Goal: Task Accomplishment & Management: Use online tool/utility

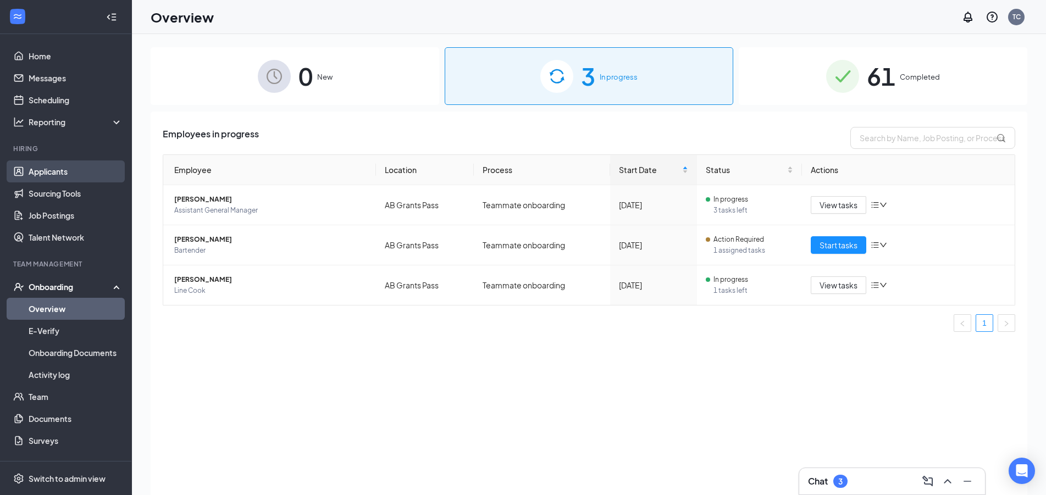
click at [96, 168] on link "Applicants" at bounding box center [76, 172] width 94 height 22
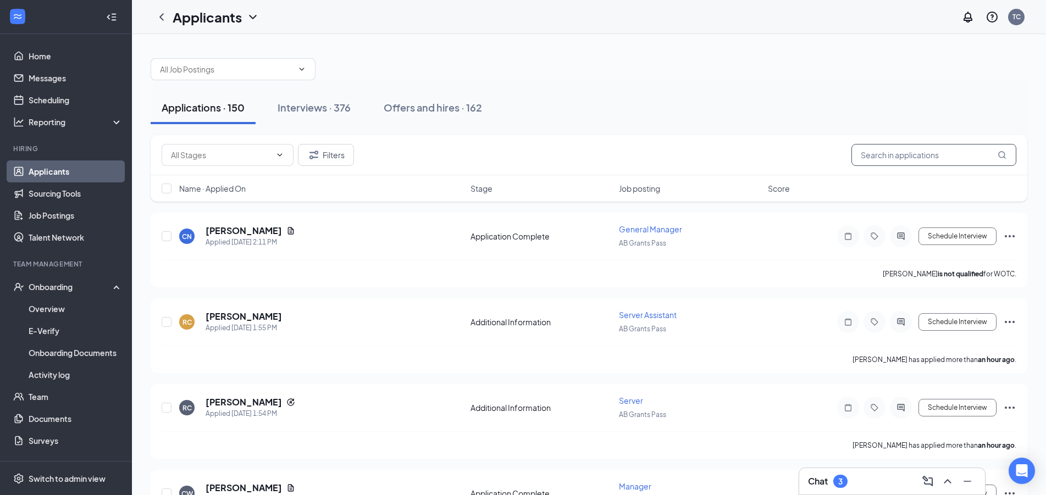
click at [876, 158] on input "text" at bounding box center [933, 155] width 165 height 22
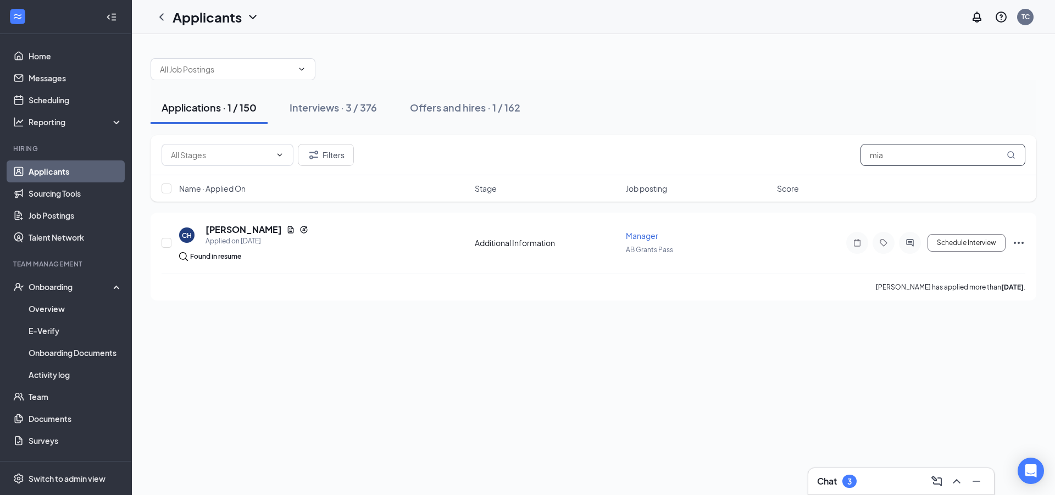
type input "mia"
click at [292, 126] on div "Applications · 1 / 150 Interviews · 3 / 376 Offers and hires · 1 / 162" at bounding box center [594, 107] width 886 height 55
click at [308, 116] on button "Interviews · 3 / 376" at bounding box center [333, 107] width 109 height 33
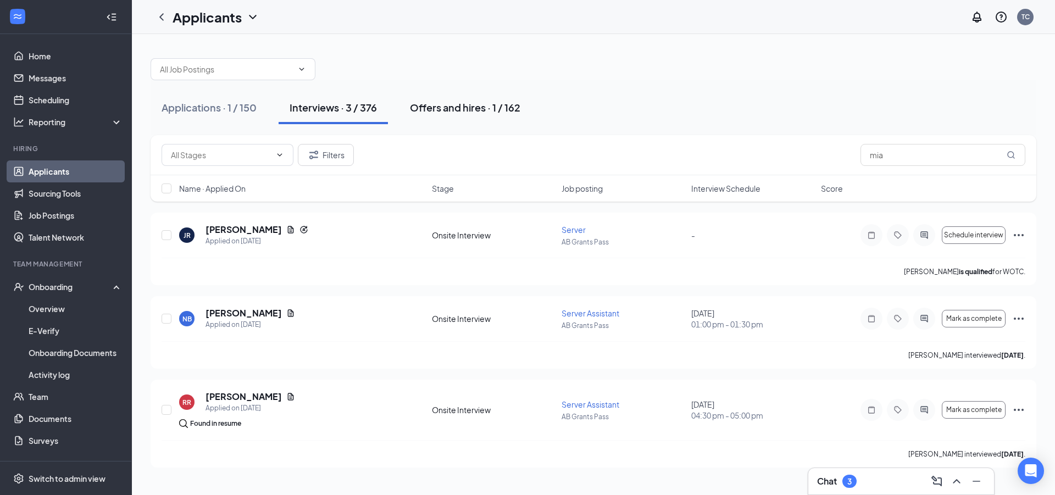
click at [445, 103] on div "Offers and hires · 1 / 162" at bounding box center [465, 108] width 110 height 14
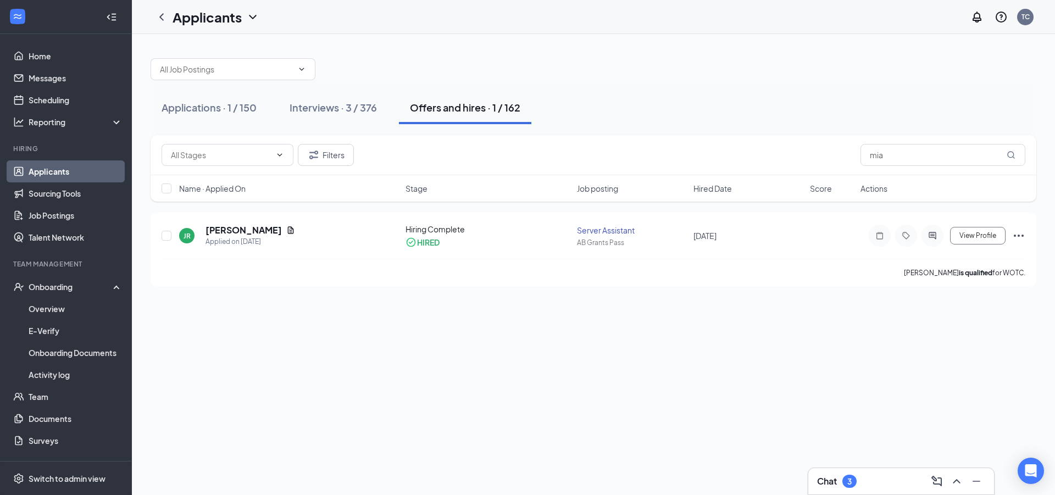
click at [277, 110] on div "Applications · 1 / 150 Interviews · 3 / 376 Offers and hires · 1 / 162" at bounding box center [594, 107] width 886 height 33
drag, startPoint x: 302, startPoint y: 106, endPoint x: 566, endPoint y: 134, distance: 265.8
click at [303, 107] on div "Interviews · 3 / 376" at bounding box center [333, 108] width 87 height 14
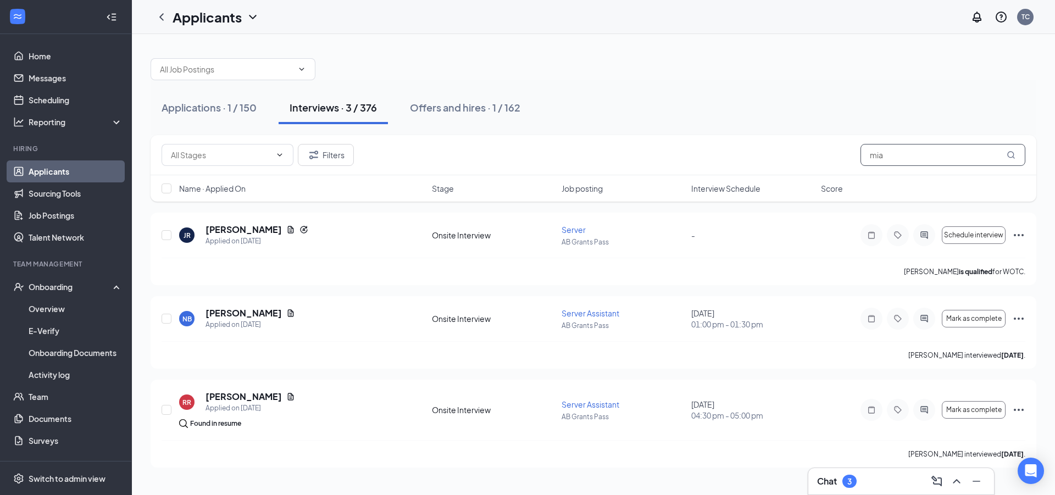
click at [895, 160] on input "mia" at bounding box center [943, 155] width 165 height 22
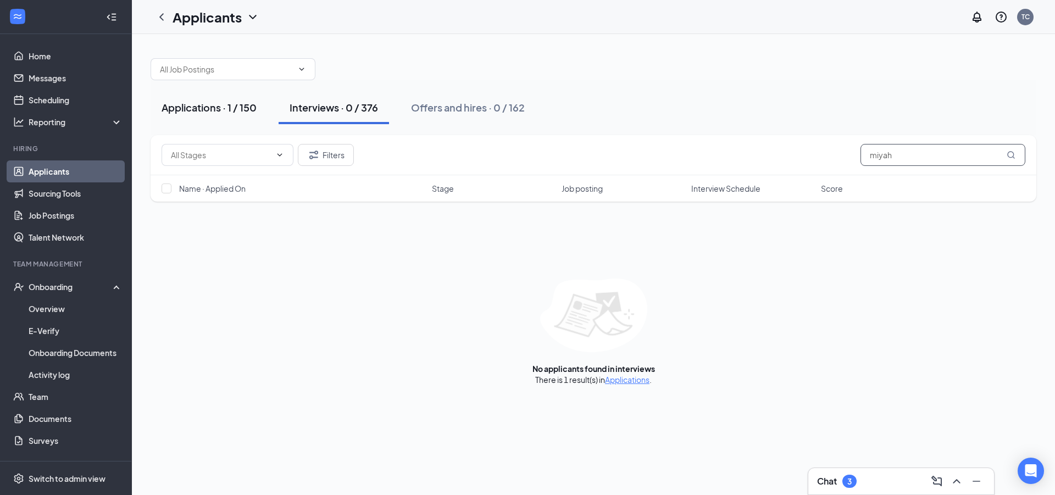
type input "miyah"
click at [189, 107] on div "Applications · 1 / 150" at bounding box center [209, 108] width 95 height 14
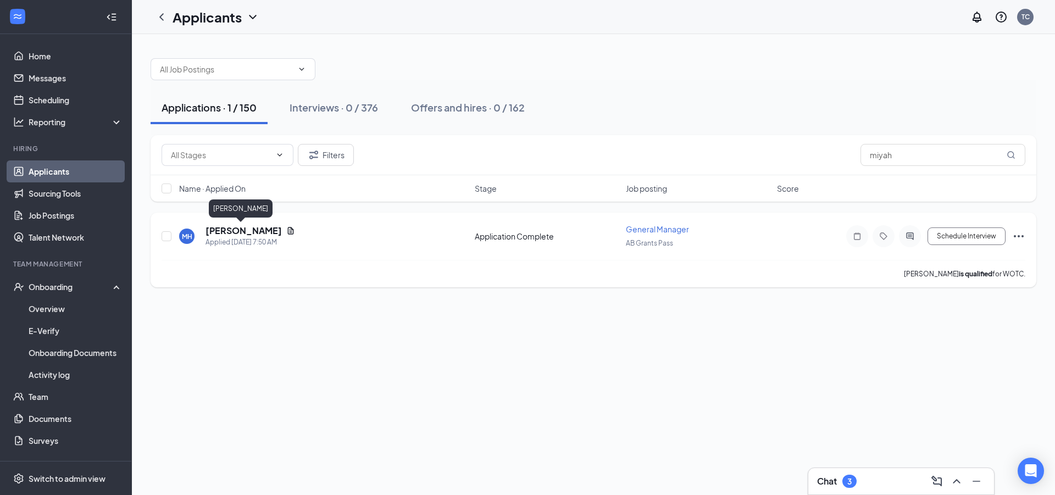
click at [230, 231] on h5 "[PERSON_NAME]" at bounding box center [244, 231] width 76 height 12
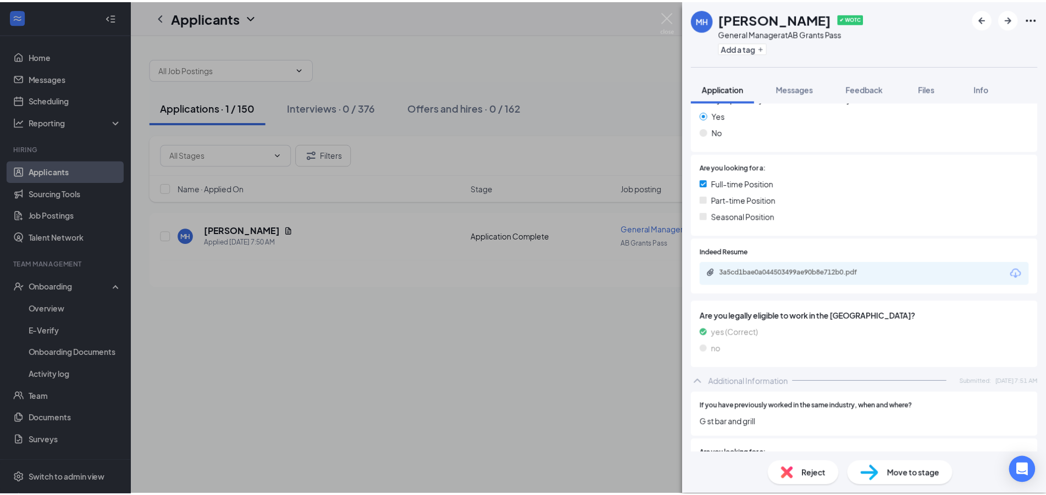
scroll to position [297, 0]
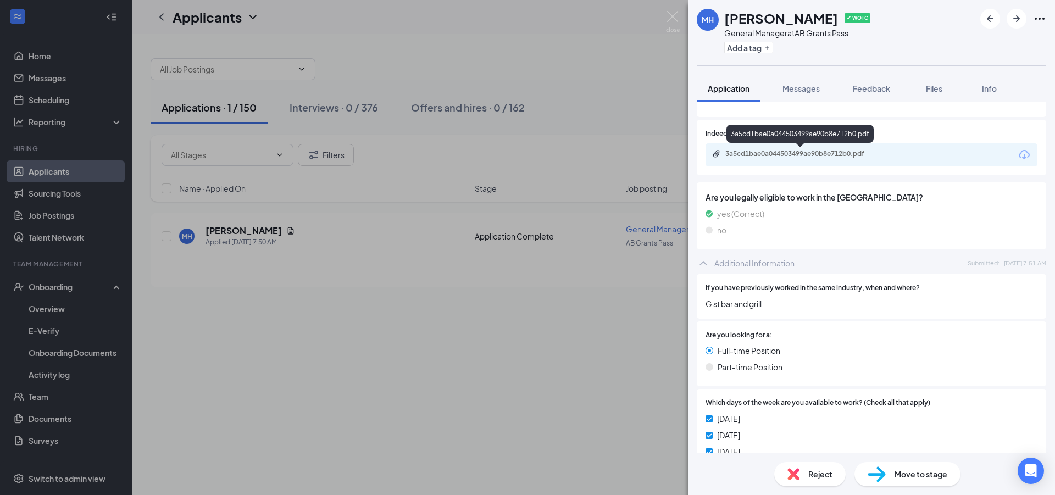
click at [856, 158] on div "3a5cd1bae0a044503499ae90b8e712b0.pdf" at bounding box center [803, 154] width 154 height 9
click at [395, 398] on div "[PERSON_NAME] ✔ WOTC General Manager at AB Grants Pass Add a tag Application Me…" at bounding box center [527, 247] width 1055 height 495
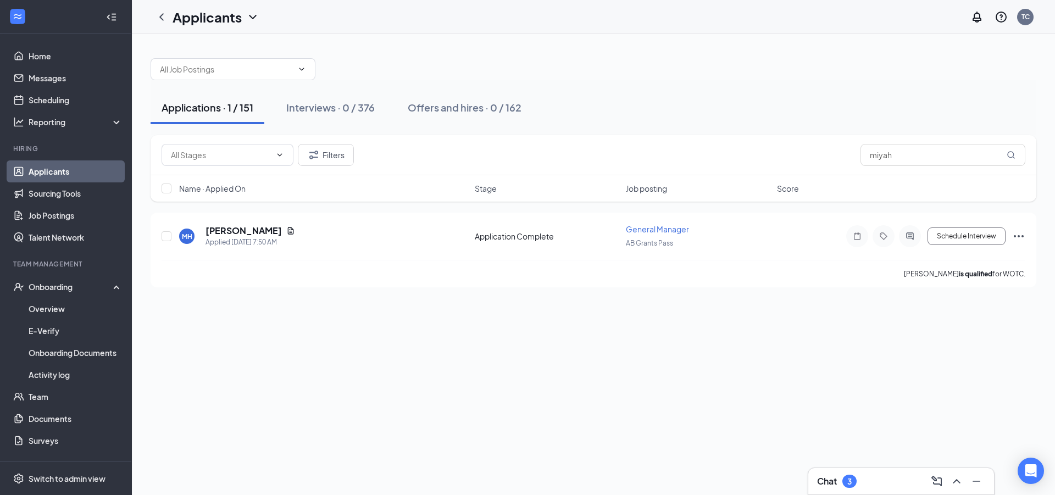
click at [41, 180] on link "Applicants" at bounding box center [76, 172] width 94 height 22
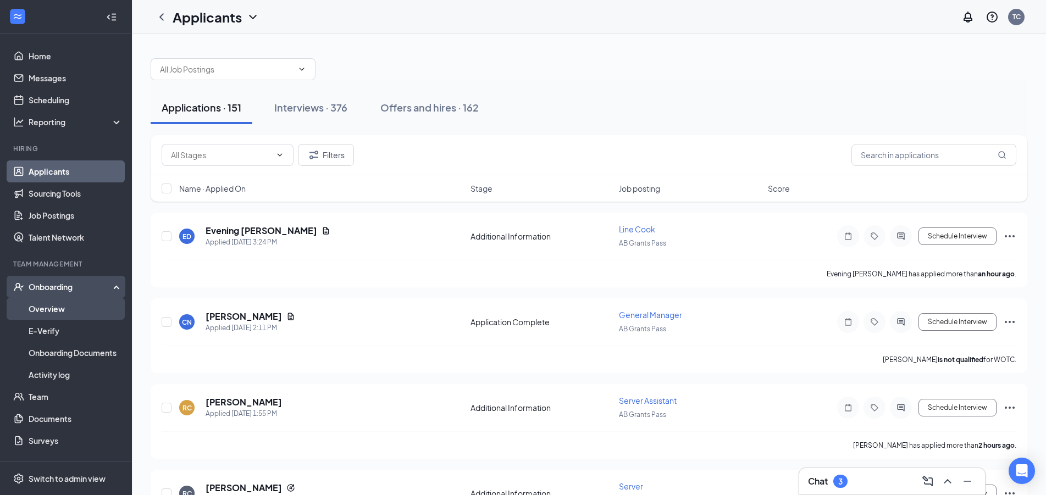
click at [81, 305] on link "Overview" at bounding box center [76, 309] width 94 height 22
